Goal: Transaction & Acquisition: Purchase product/service

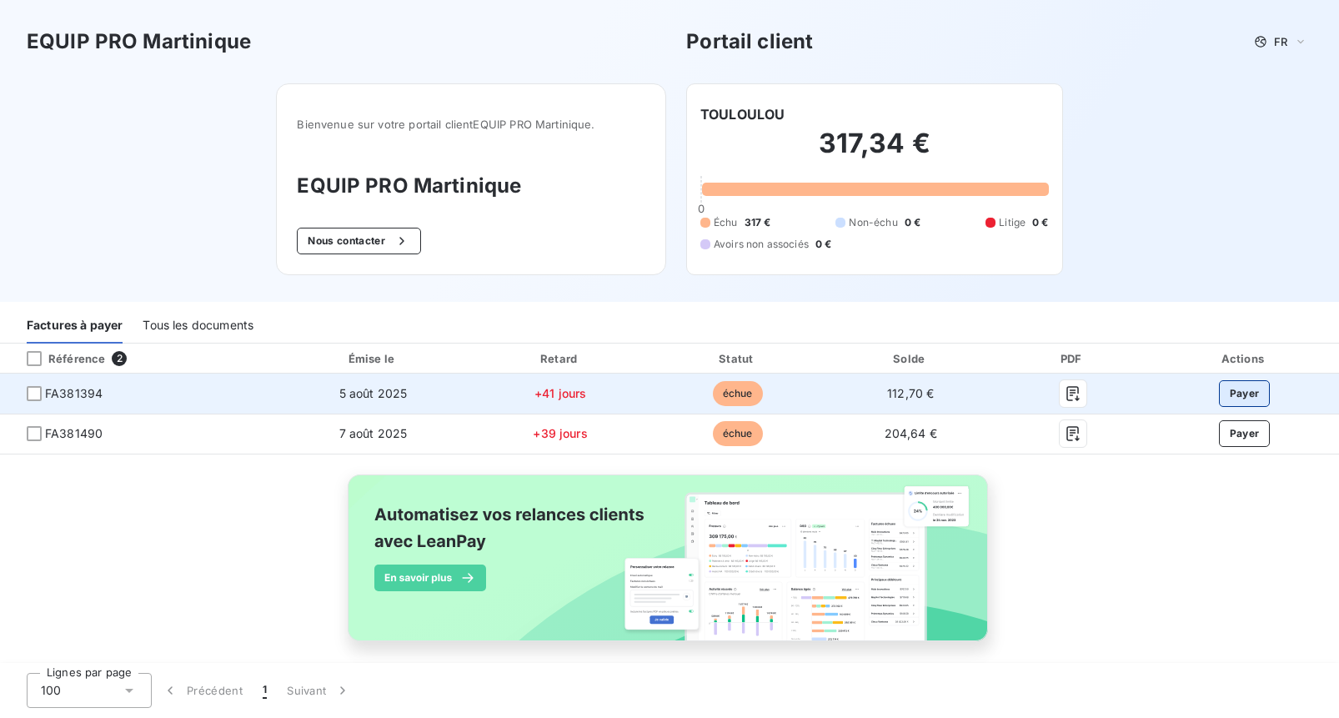
click at [1247, 390] on button "Payer" at bounding box center [1245, 393] width 52 height 27
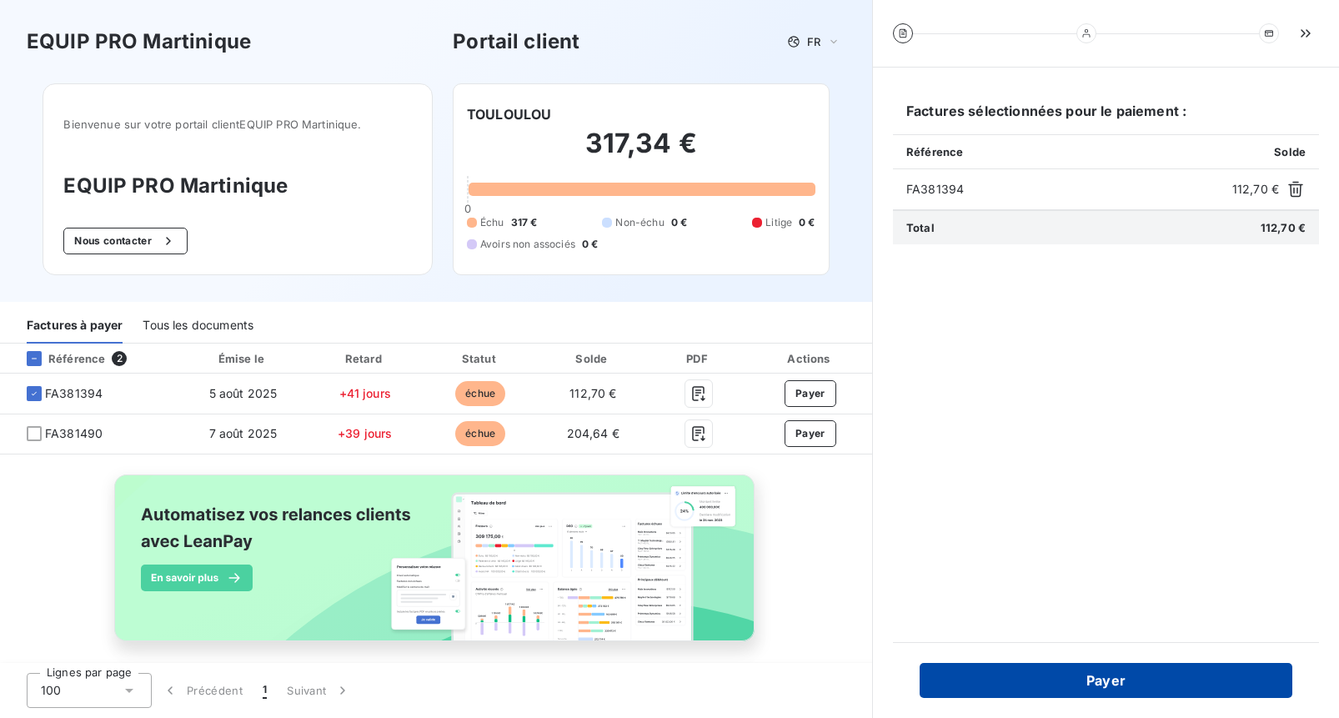
click at [1109, 674] on button "Payer" at bounding box center [1106, 680] width 373 height 35
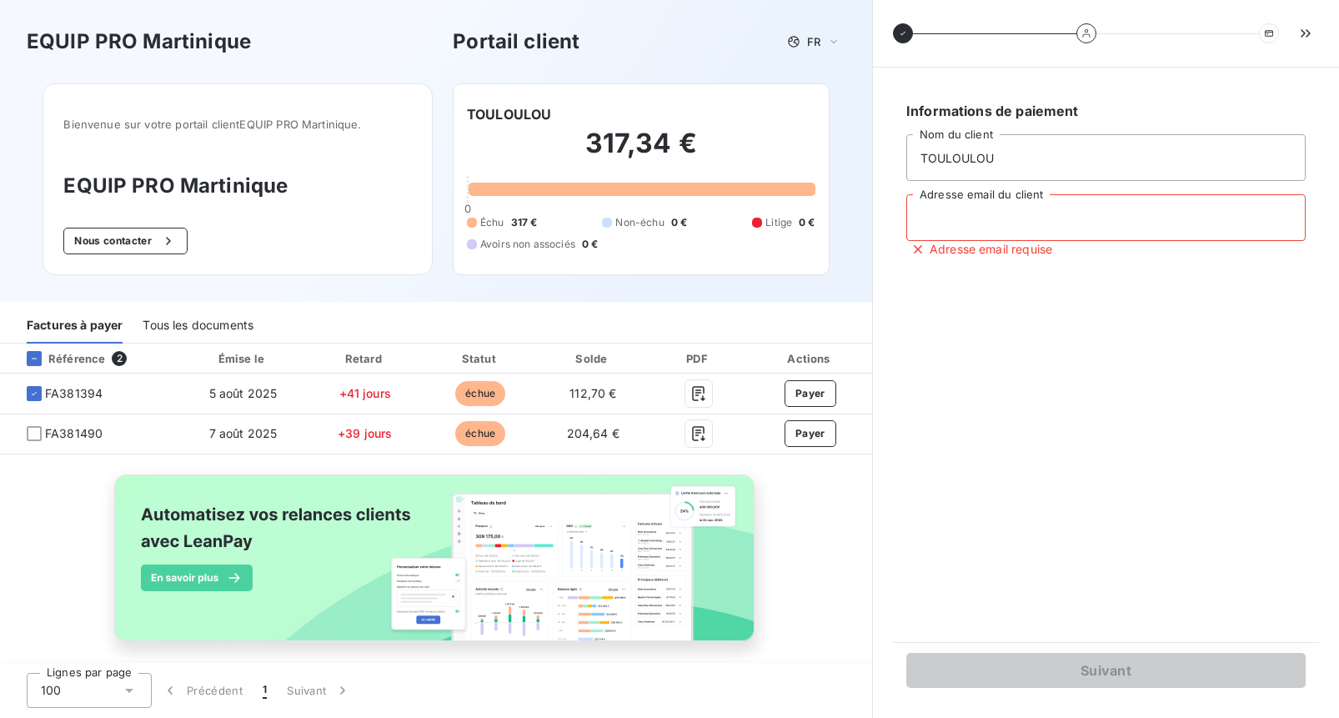
click at [1022, 227] on input "Adresse email du client" at bounding box center [1105, 217] width 399 height 47
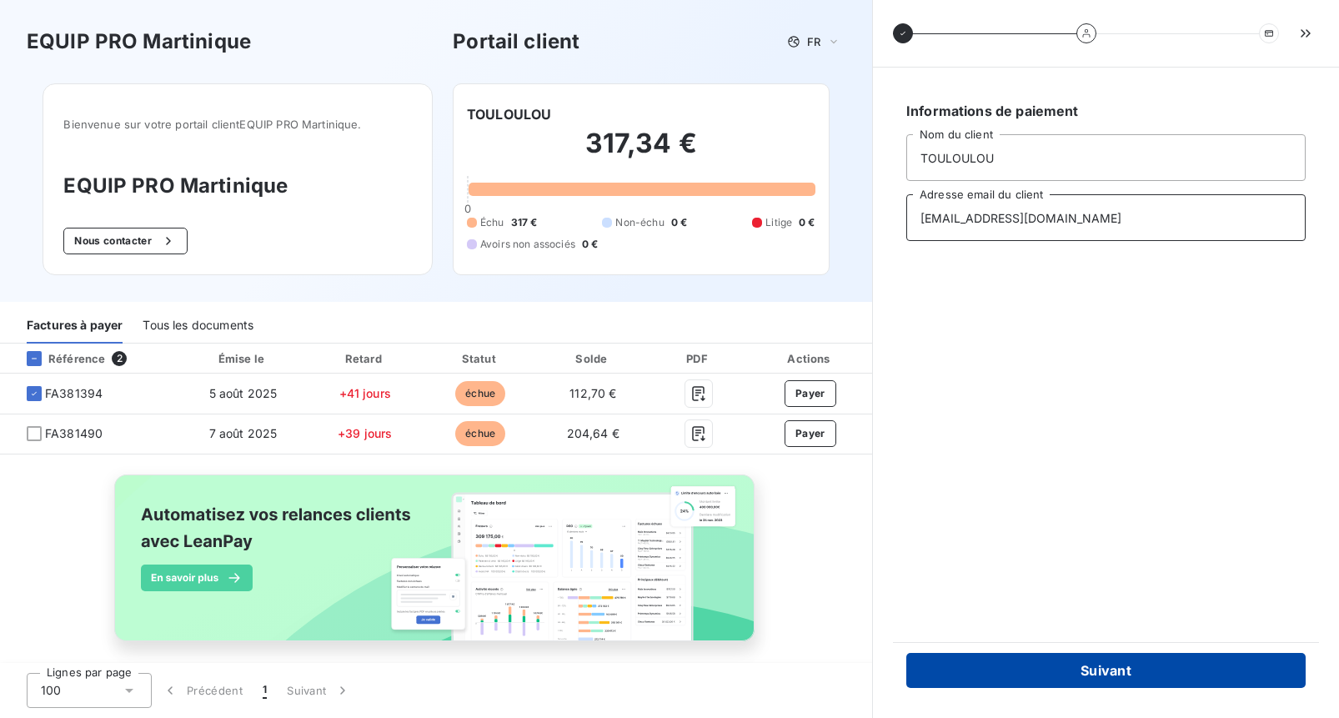
type input "[EMAIL_ADDRESS][DOMAIN_NAME]"
click at [1081, 663] on button "Suivant" at bounding box center [1105, 670] width 399 height 35
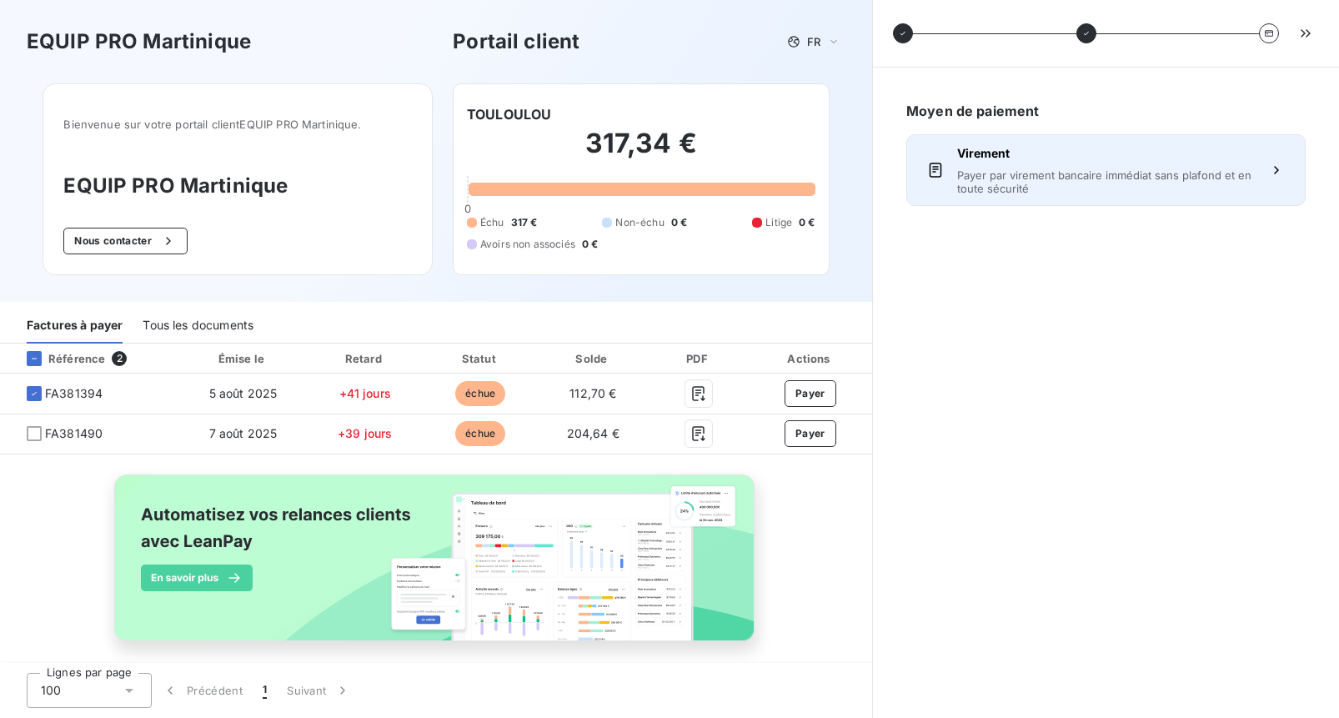
click at [1106, 179] on span "Payer par virement bancaire immédiat sans plafond et en toute sécurité" at bounding box center [1106, 181] width 298 height 27
